Goal: Use online tool/utility

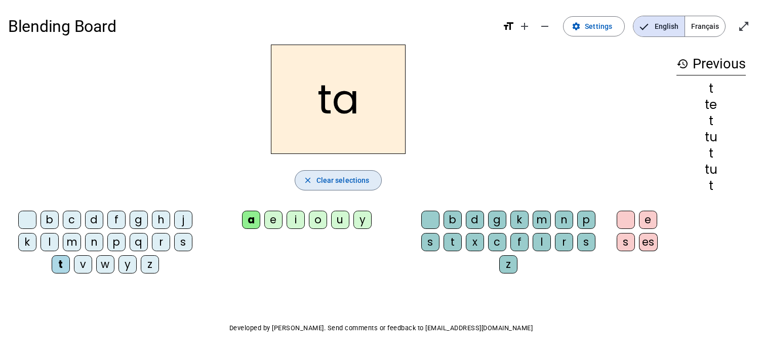
click at [342, 185] on span "Clear selections" at bounding box center [343, 180] width 53 height 12
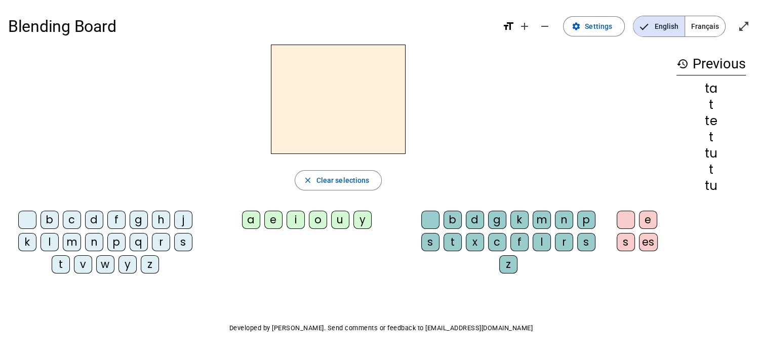
click at [46, 238] on div "l" at bounding box center [50, 242] width 18 height 18
click at [251, 217] on div "a" at bounding box center [251, 220] width 18 height 18
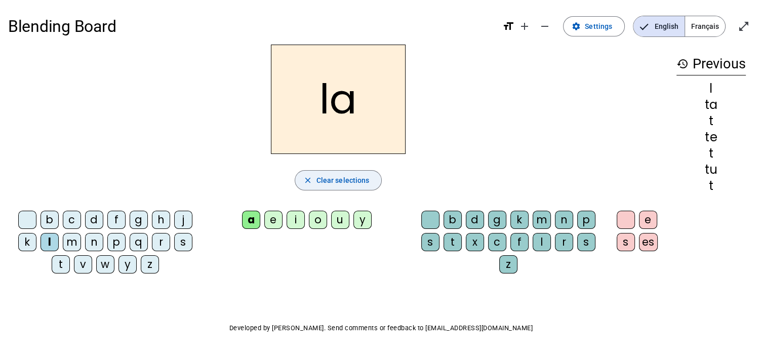
click at [325, 182] on span "Clear selections" at bounding box center [343, 180] width 53 height 12
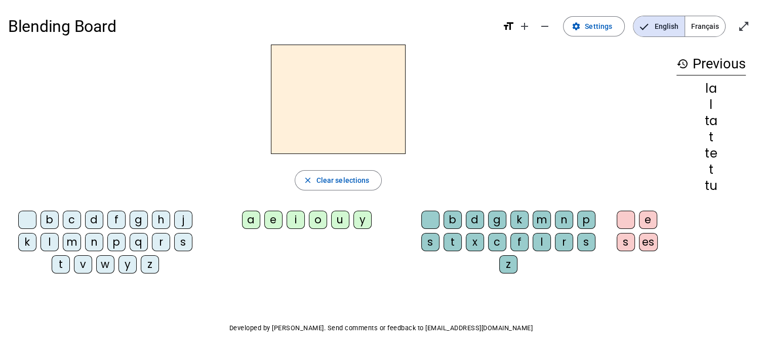
click at [49, 239] on div "l" at bounding box center [50, 242] width 18 height 18
click at [275, 218] on div "e" at bounding box center [273, 220] width 18 height 18
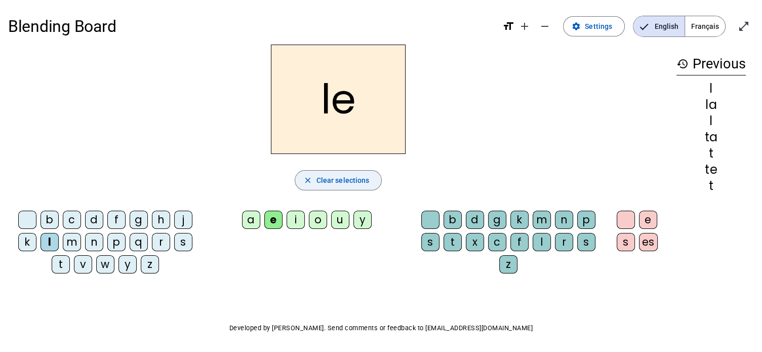
click at [323, 180] on span "Clear selections" at bounding box center [343, 180] width 53 height 12
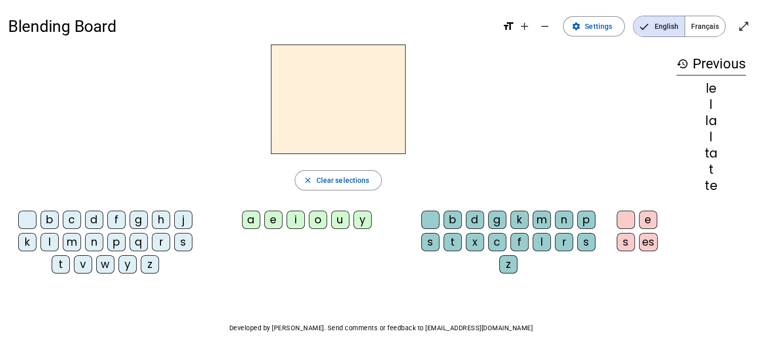
click at [50, 241] on div "l" at bounding box center [50, 242] width 18 height 18
click at [338, 220] on div "u" at bounding box center [340, 220] width 18 height 18
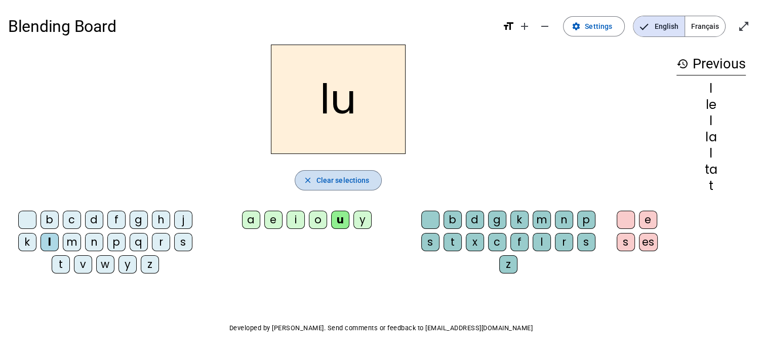
click at [350, 181] on span "Clear selections" at bounding box center [343, 180] width 53 height 12
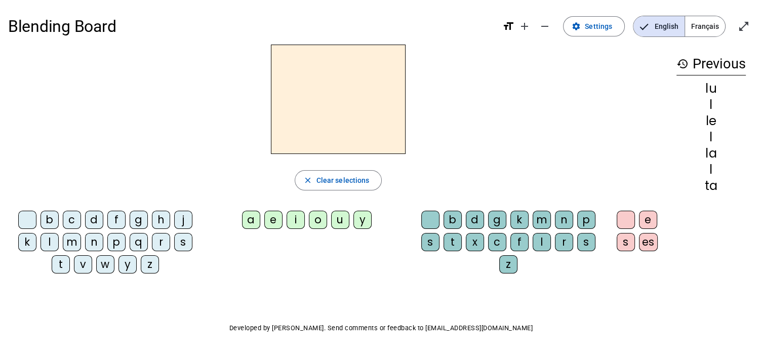
click at [56, 262] on div "t" at bounding box center [61, 264] width 18 height 18
click at [337, 216] on div "u" at bounding box center [340, 220] width 18 height 18
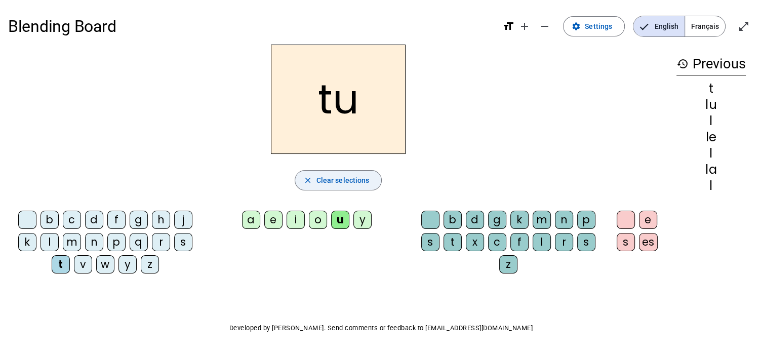
click at [331, 180] on span "Clear selections" at bounding box center [343, 180] width 53 height 12
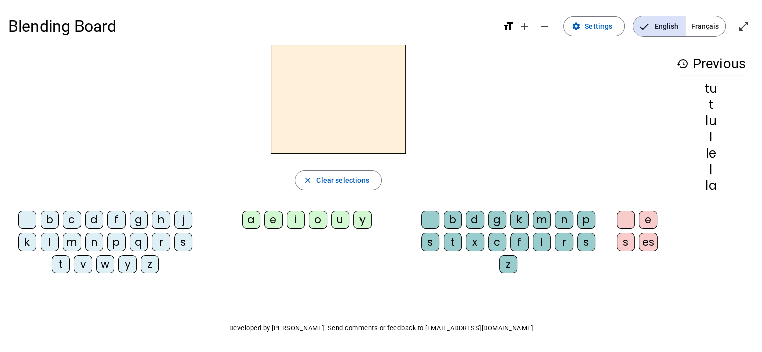
click at [64, 261] on div "t" at bounding box center [61, 264] width 18 height 18
click at [250, 218] on div "a" at bounding box center [251, 220] width 18 height 18
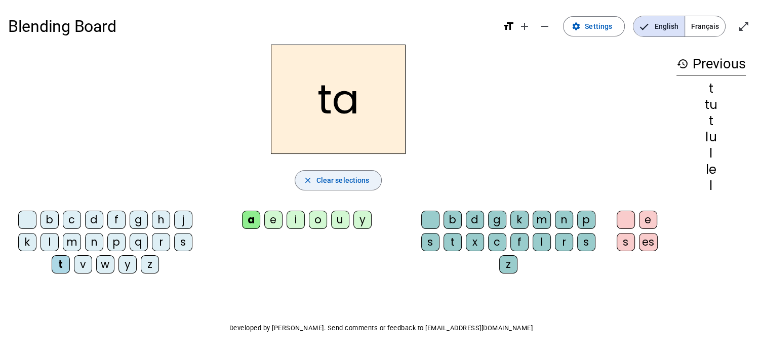
click at [354, 178] on span "Clear selections" at bounding box center [343, 180] width 53 height 12
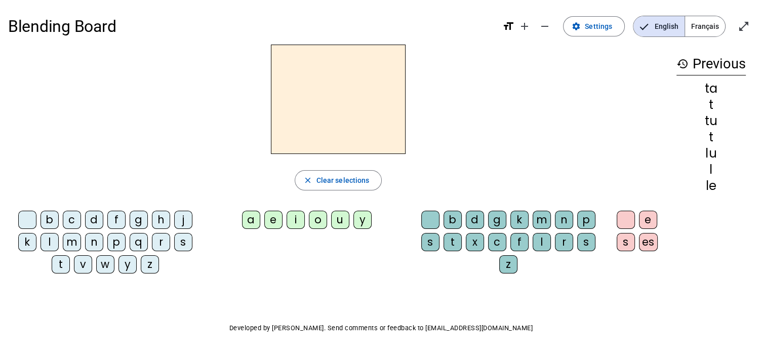
click at [83, 263] on div "v" at bounding box center [83, 264] width 18 height 18
click at [339, 222] on div "u" at bounding box center [340, 220] width 18 height 18
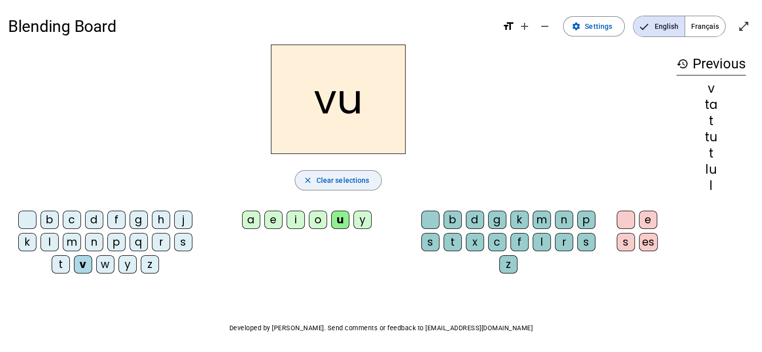
click at [348, 181] on span "Clear selections" at bounding box center [343, 180] width 53 height 12
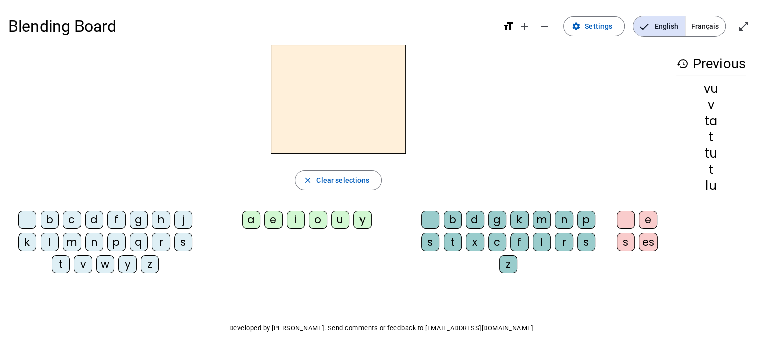
click at [48, 242] on div "l" at bounding box center [50, 242] width 18 height 18
click at [250, 218] on div "a" at bounding box center [251, 220] width 18 height 18
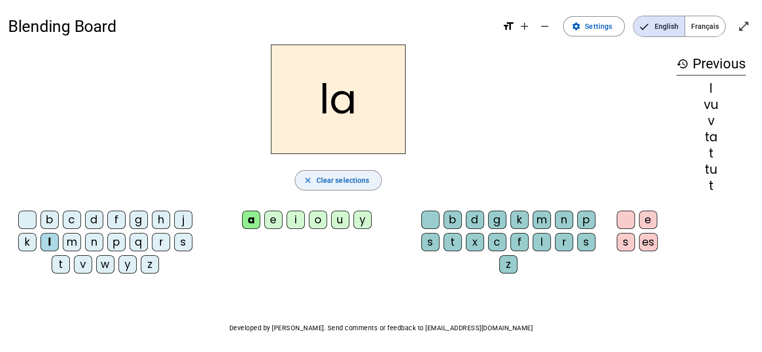
click at [333, 180] on span "Clear selections" at bounding box center [343, 180] width 53 height 12
